Goal: Transaction & Acquisition: Purchase product/service

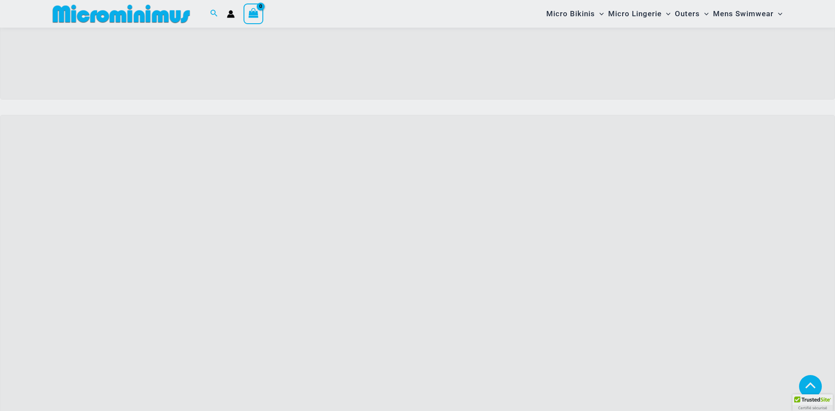
scroll to position [694, 0]
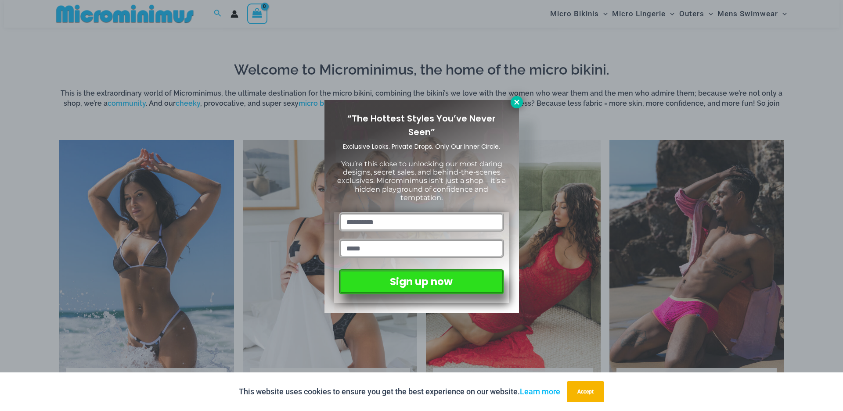
click at [515, 101] on icon at bounding box center [516, 102] width 5 height 5
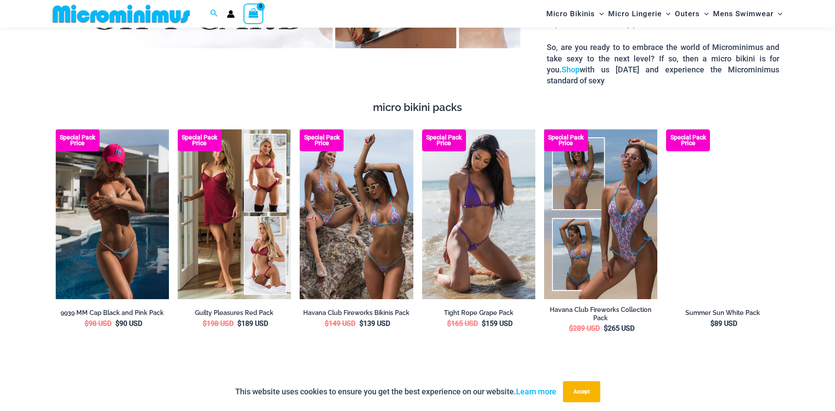
scroll to position [1616, 0]
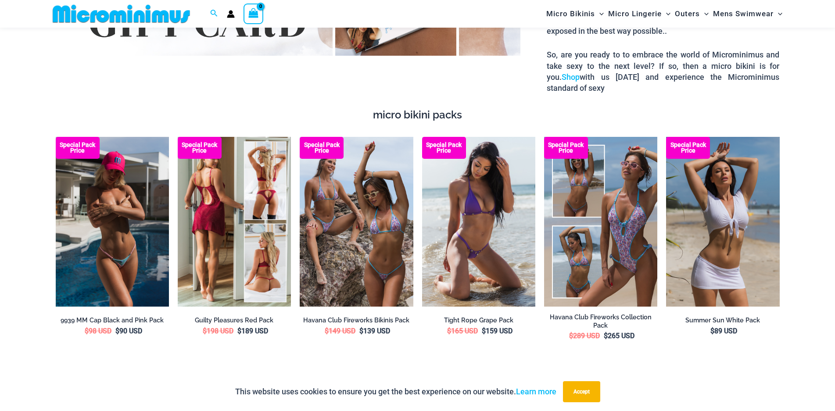
click at [228, 173] on img at bounding box center [234, 222] width 113 height 170
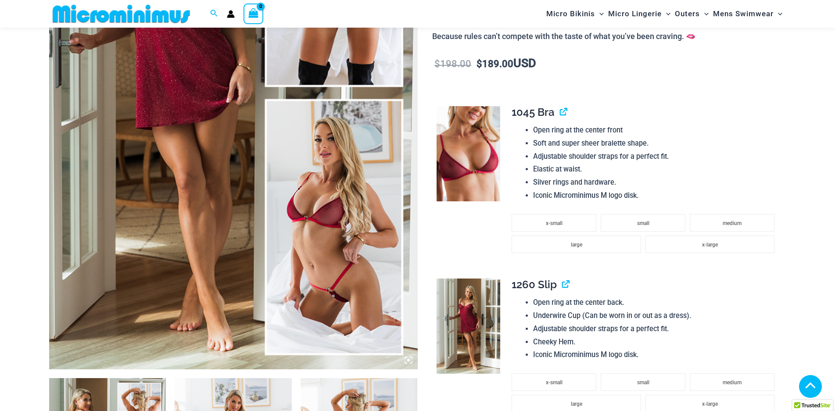
scroll to position [475, 0]
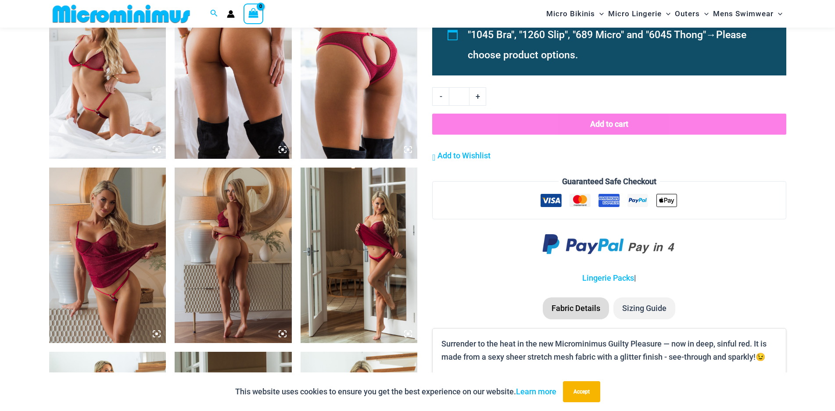
scroll to position [1045, 0]
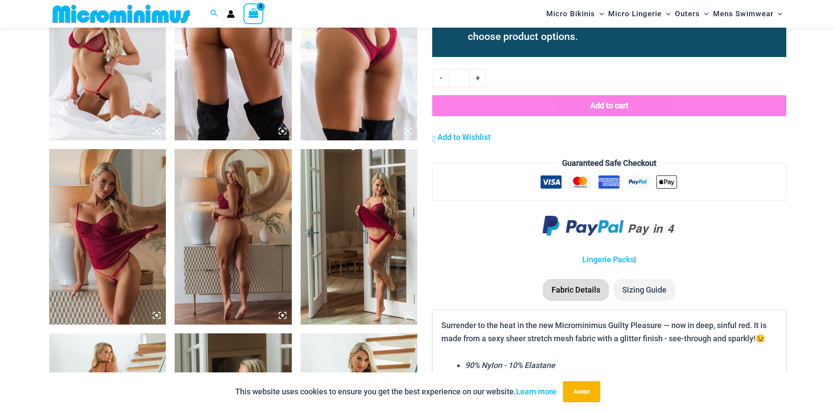
click at [154, 316] on icon at bounding box center [157, 316] width 8 height 8
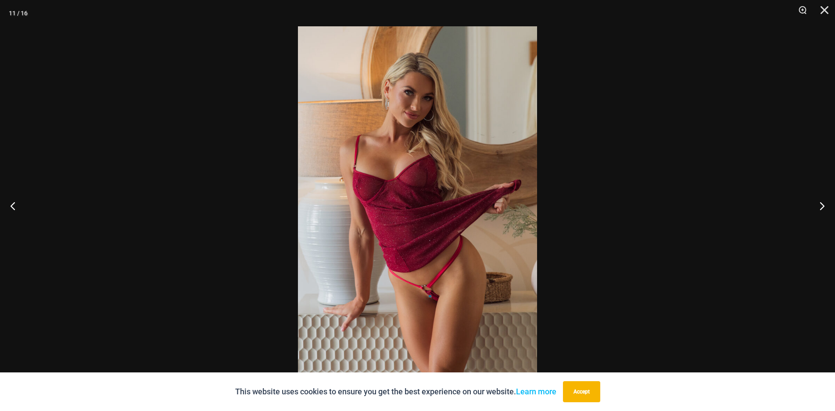
click at [407, 183] on img at bounding box center [417, 205] width 239 height 359
